Goal: Task Accomplishment & Management: Use online tool/utility

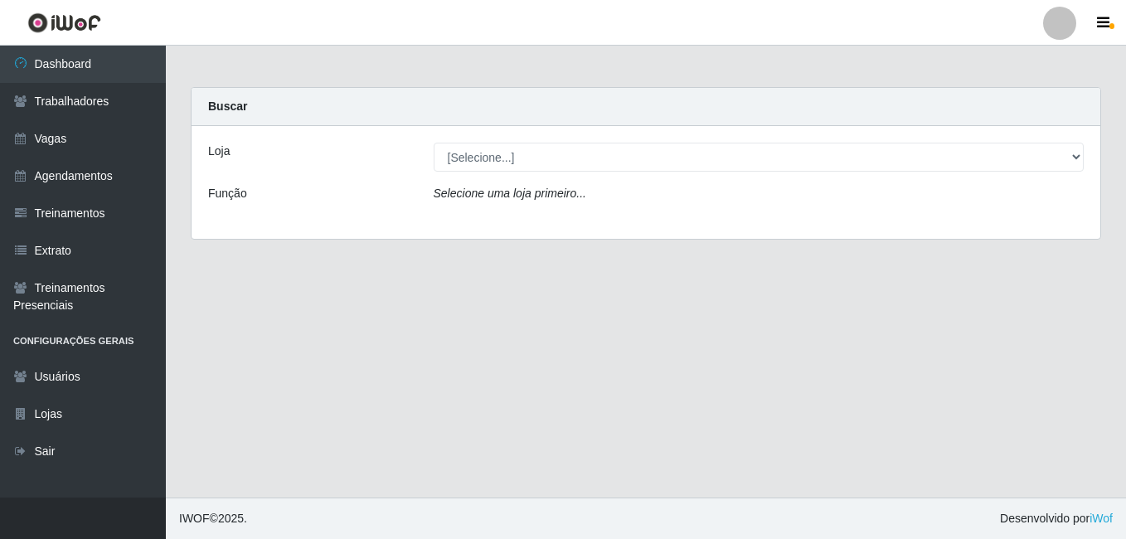
click at [532, 184] on div "Loja [Selecione...] BL Importadora Função Selecione uma loja primeiro..." at bounding box center [645, 182] width 909 height 113
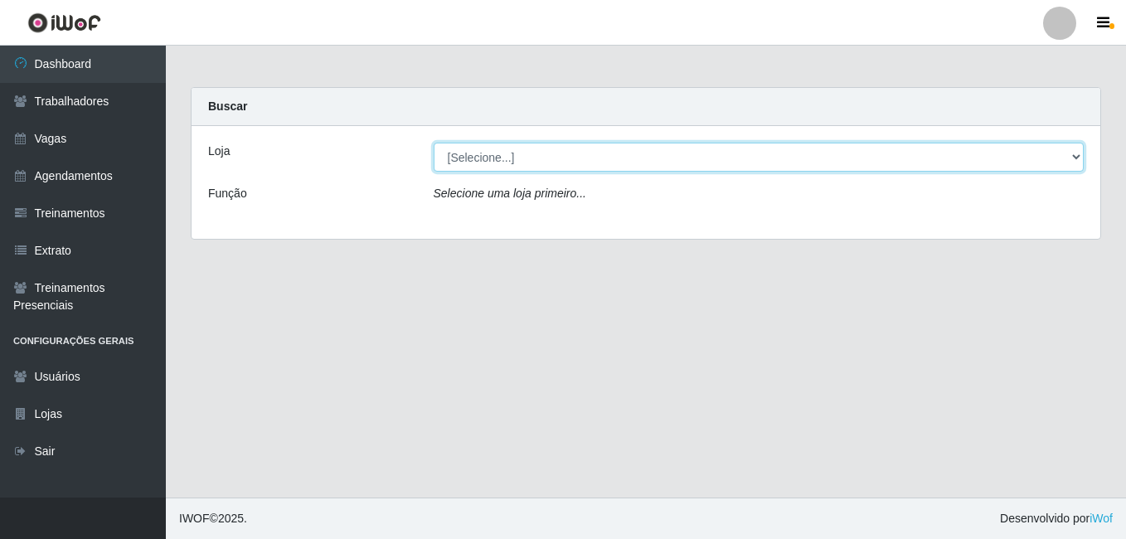
click at [530, 165] on select "[Selecione...] BL Importadora" at bounding box center [759, 157] width 651 height 29
select select "259"
click at [434, 143] on select "[Selecione...] BL Importadora" at bounding box center [759, 157] width 651 height 29
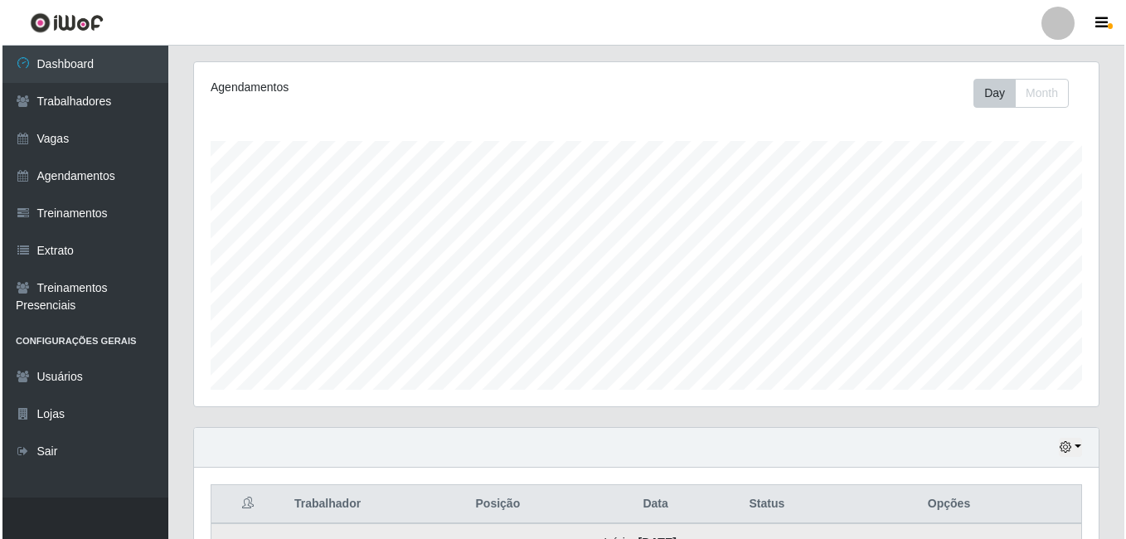
scroll to position [526, 0]
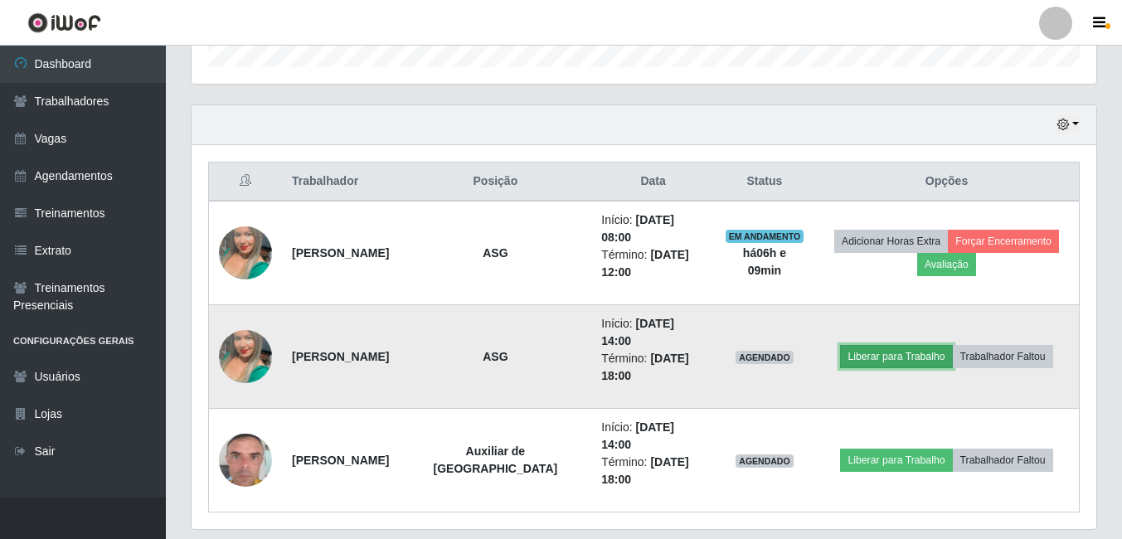
click at [851, 345] on button "Liberar para Trabalho" at bounding box center [896, 356] width 112 height 23
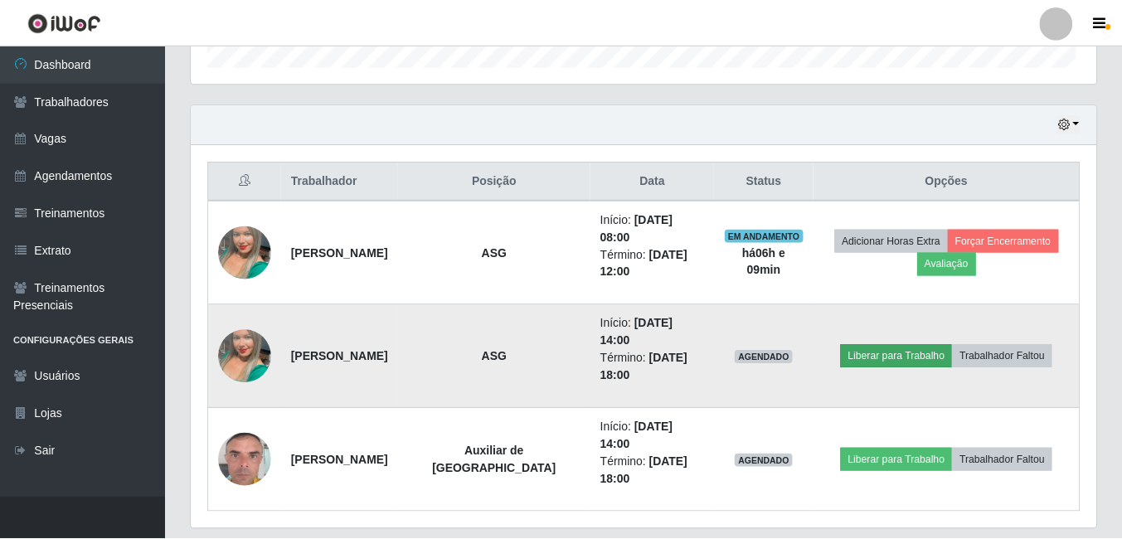
scroll to position [344, 896]
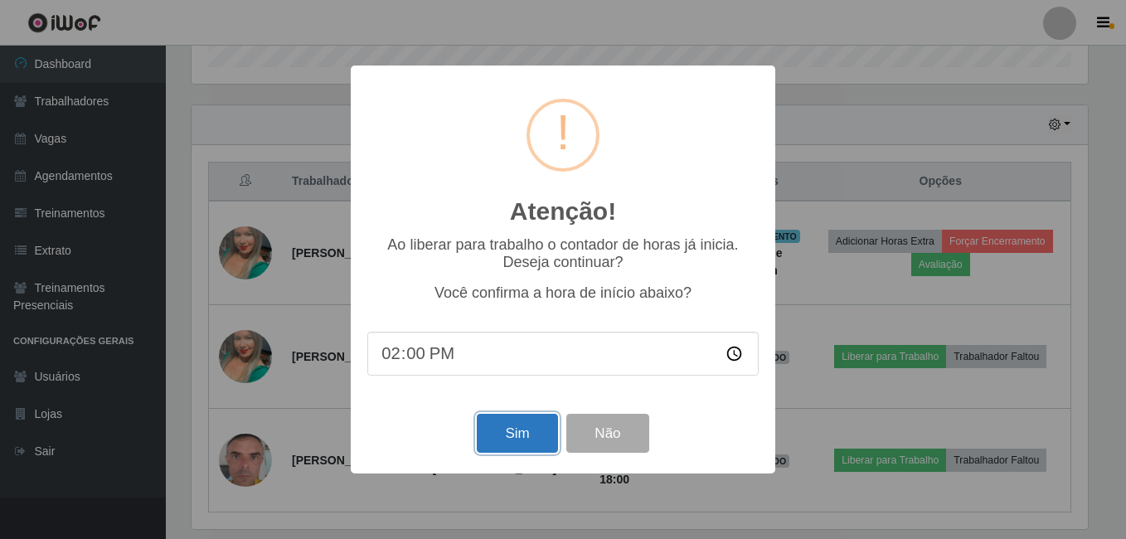
click at [536, 436] on button "Sim" at bounding box center [517, 433] width 80 height 39
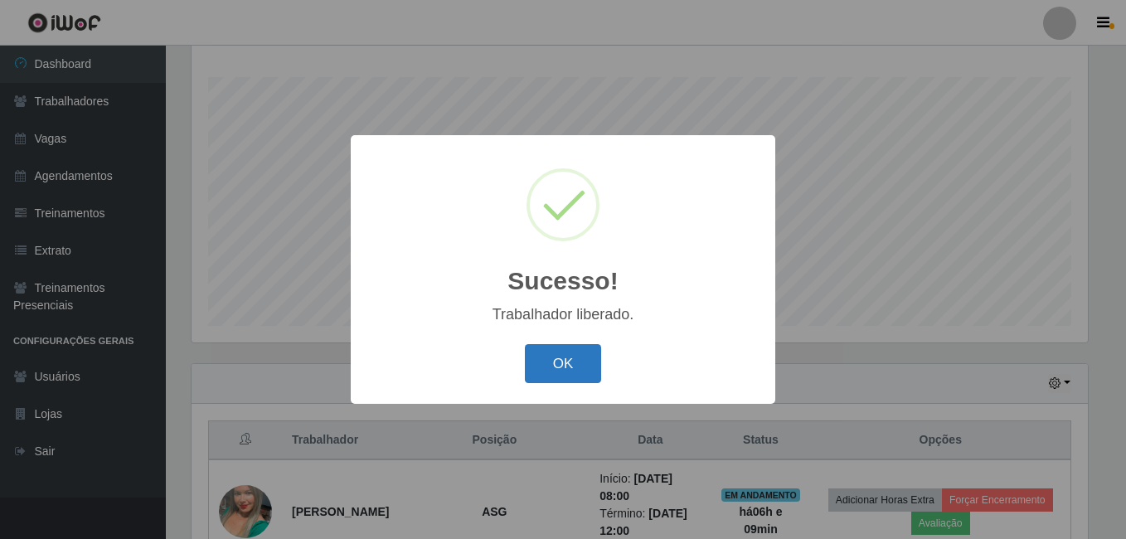
click at [565, 354] on button "OK" at bounding box center [563, 363] width 77 height 39
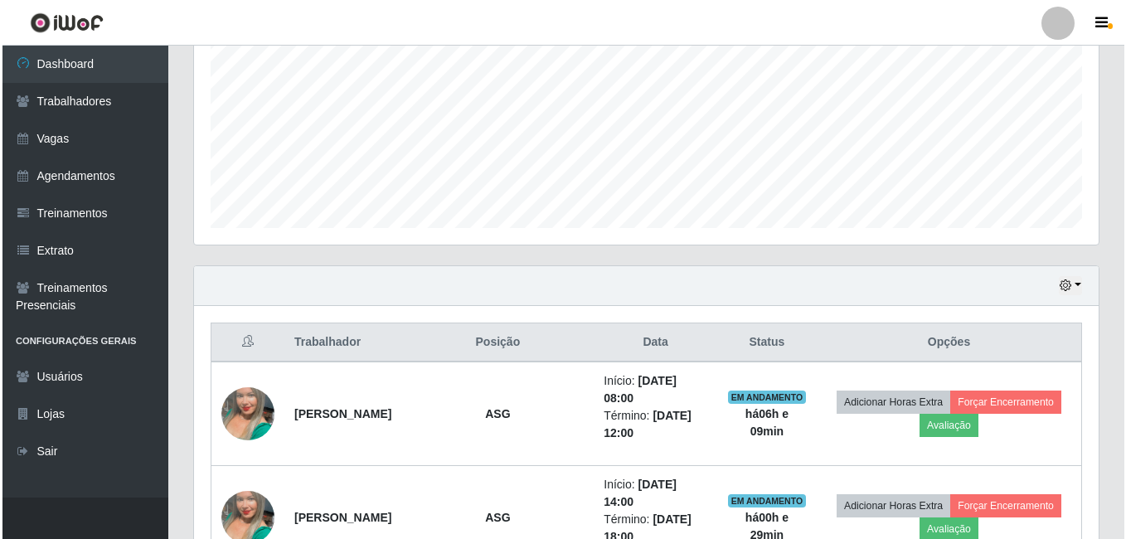
scroll to position [526, 0]
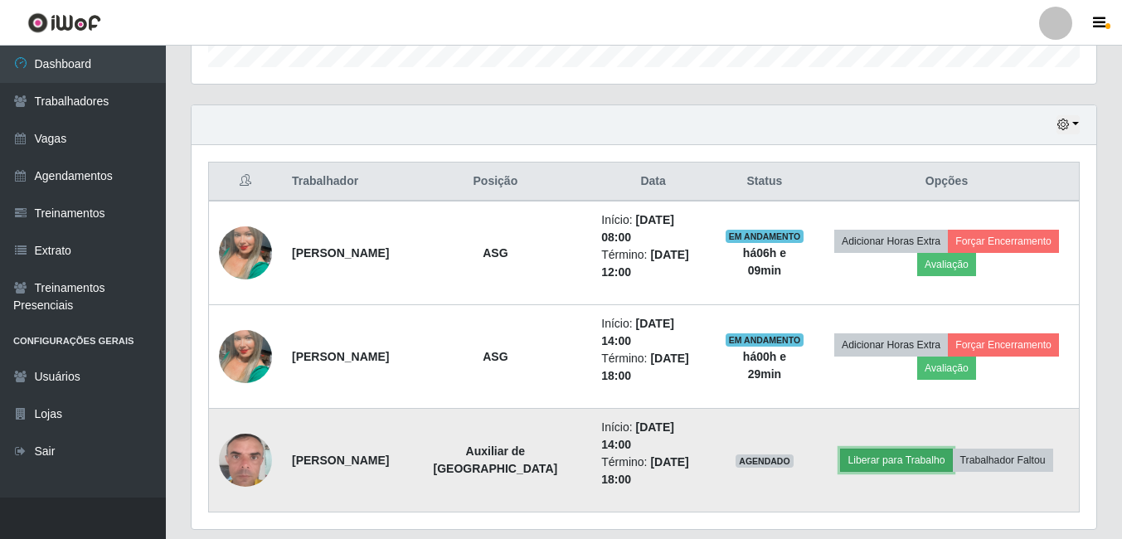
click at [872, 448] on button "Liberar para Trabalho" at bounding box center [896, 459] width 112 height 23
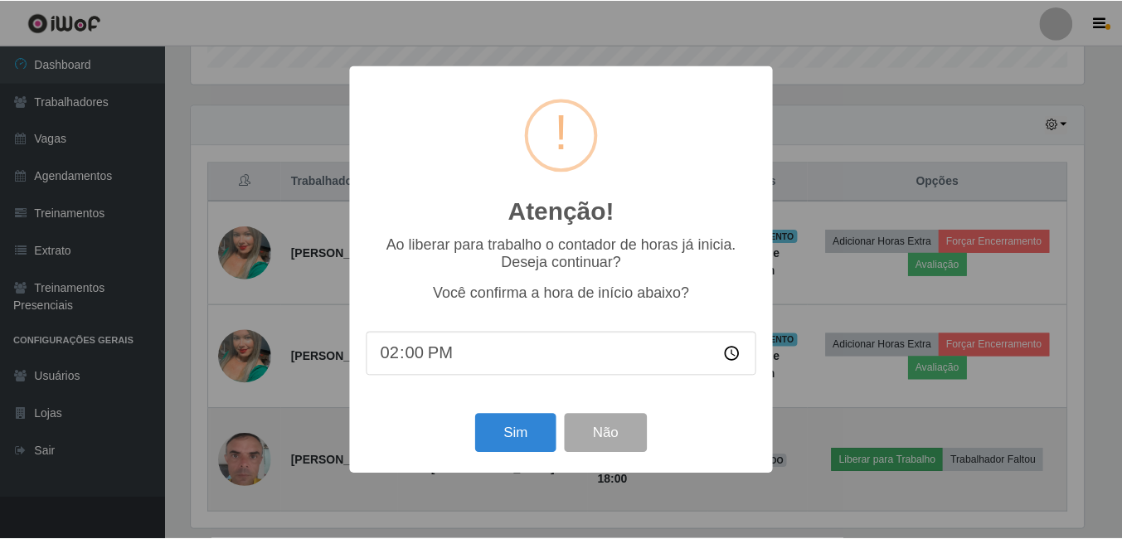
scroll to position [344, 896]
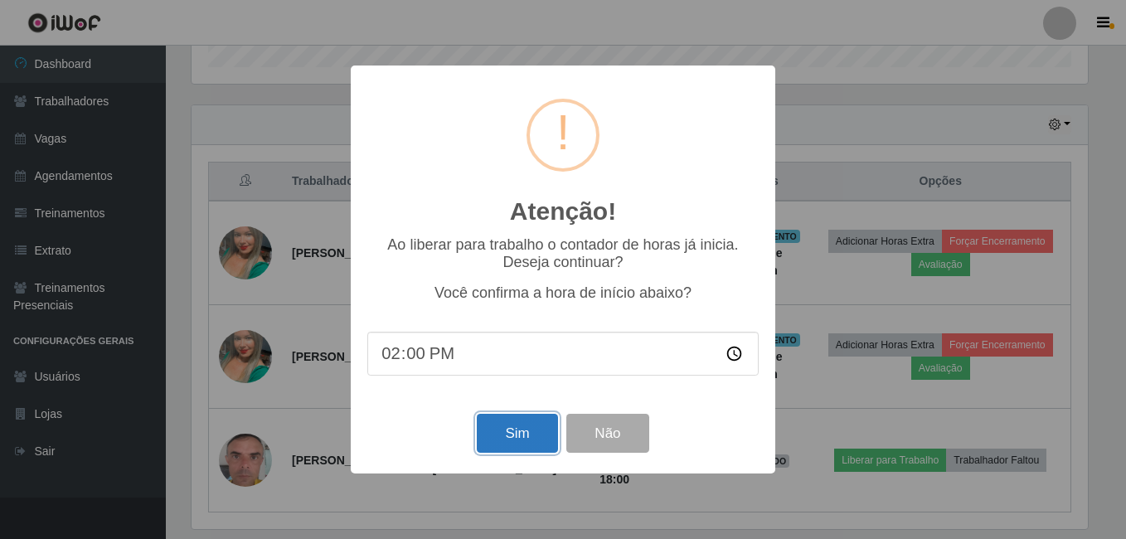
click at [521, 422] on button "Sim" at bounding box center [517, 433] width 80 height 39
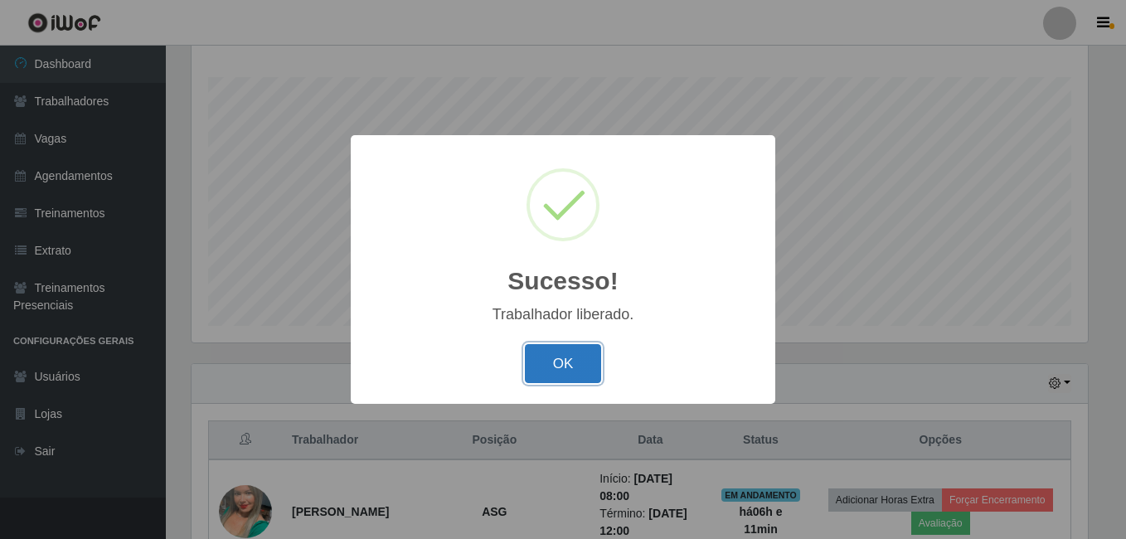
click at [555, 353] on button "OK" at bounding box center [563, 363] width 77 height 39
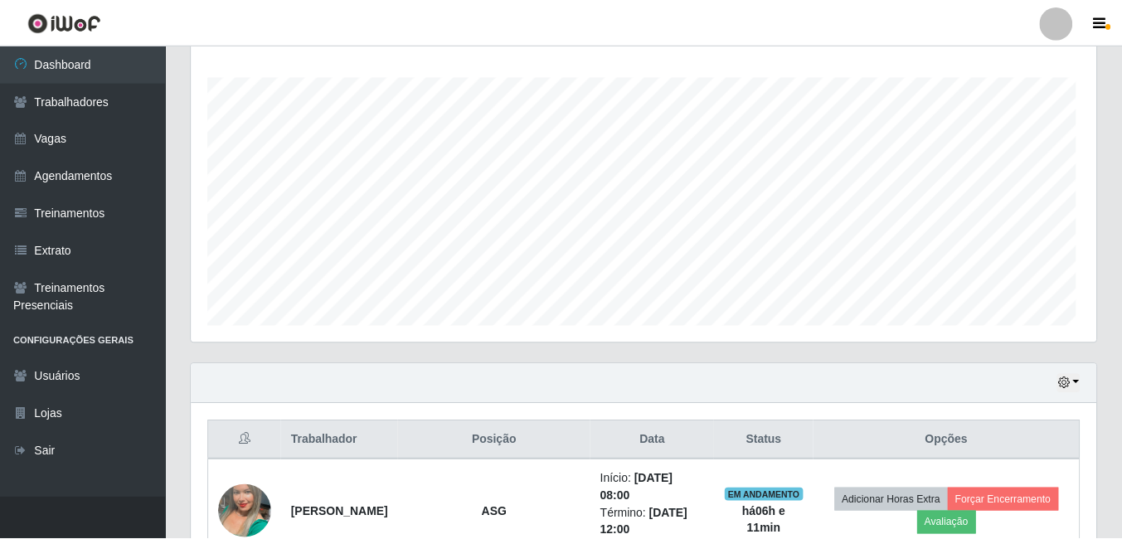
scroll to position [344, 904]
